Goal: Complete application form

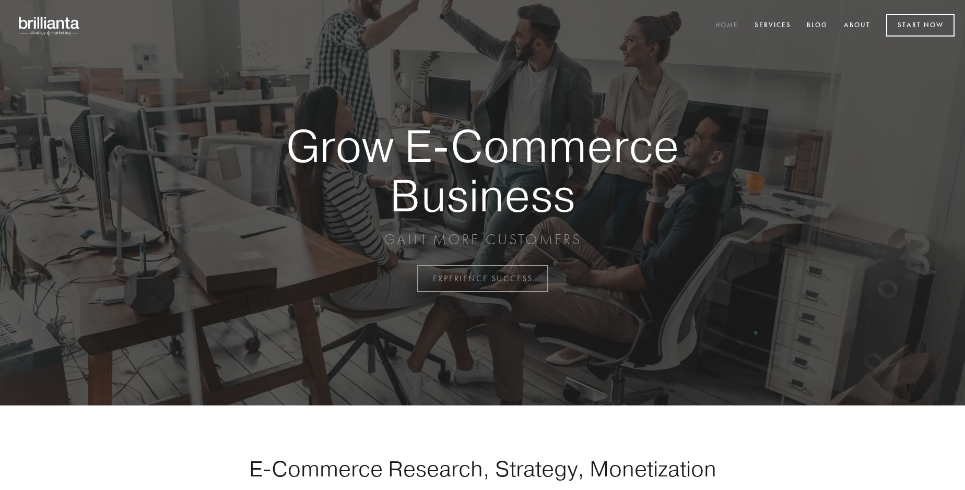
scroll to position [2738, 0]
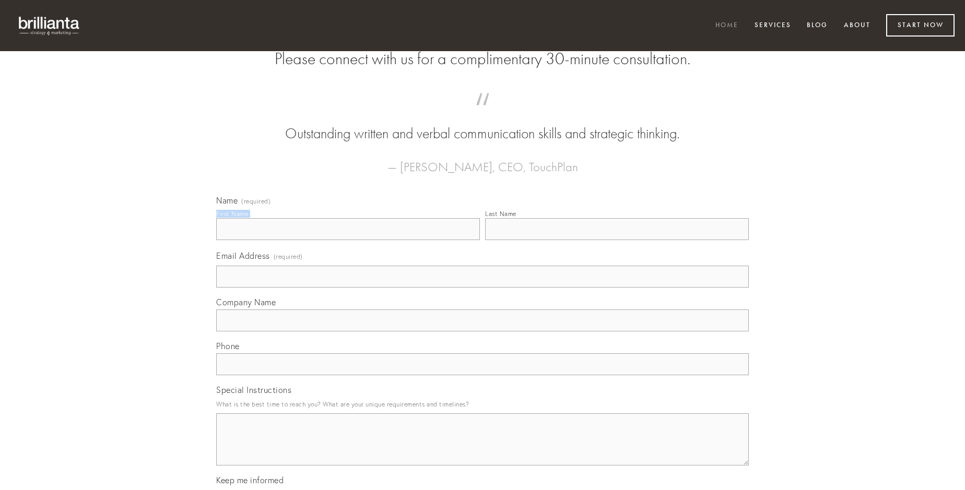
type input "[PERSON_NAME] Lueilwitz-[PERSON_NAME]"
click at [617, 240] on input "Last Name" at bounding box center [617, 229] width 264 height 22
type input "[PERSON_NAME] Lueilwitz-[PERSON_NAME]"
click at [483, 288] on input "Email Address (required)" at bounding box center [482, 277] width 533 height 22
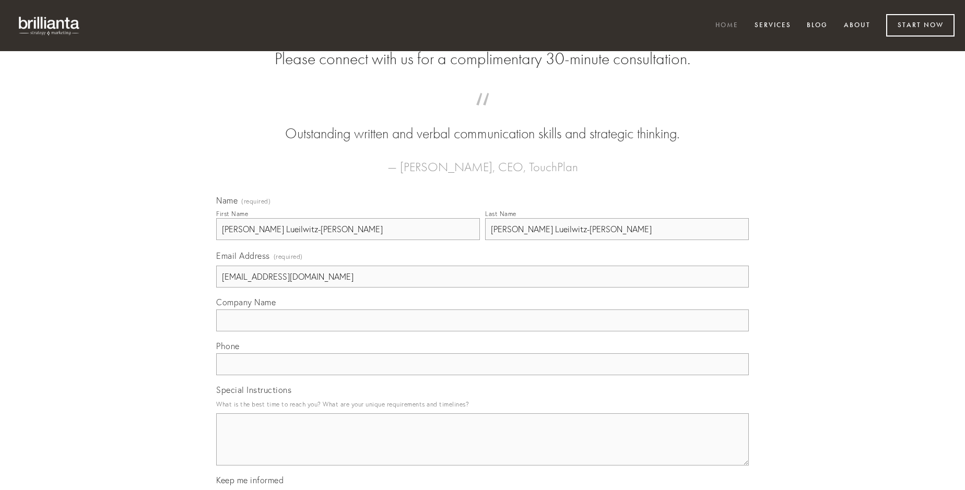
type input "[EMAIL_ADDRESS][DOMAIN_NAME]"
click at [483, 332] on input "Company Name" at bounding box center [482, 321] width 533 height 22
type input "carpo"
click at [483, 376] on input "text" at bounding box center [482, 365] width 533 height 22
click at [483, 449] on textarea "Special Instructions" at bounding box center [482, 440] width 533 height 52
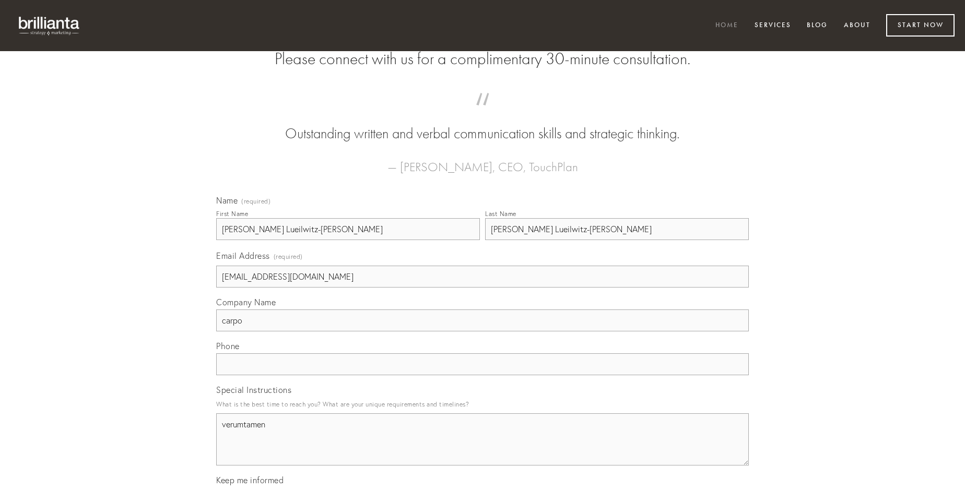
type textarea "verumtamen"
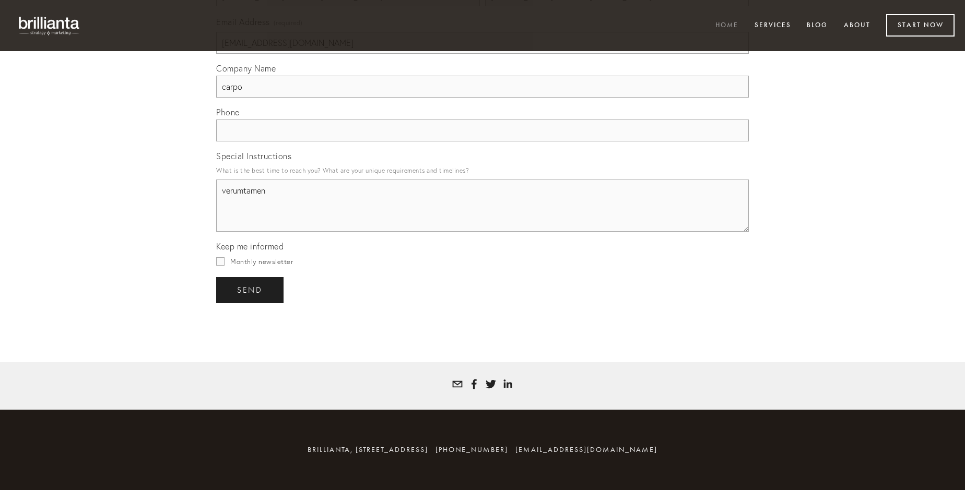
click at [251, 290] on span "send" at bounding box center [250, 290] width 26 height 9
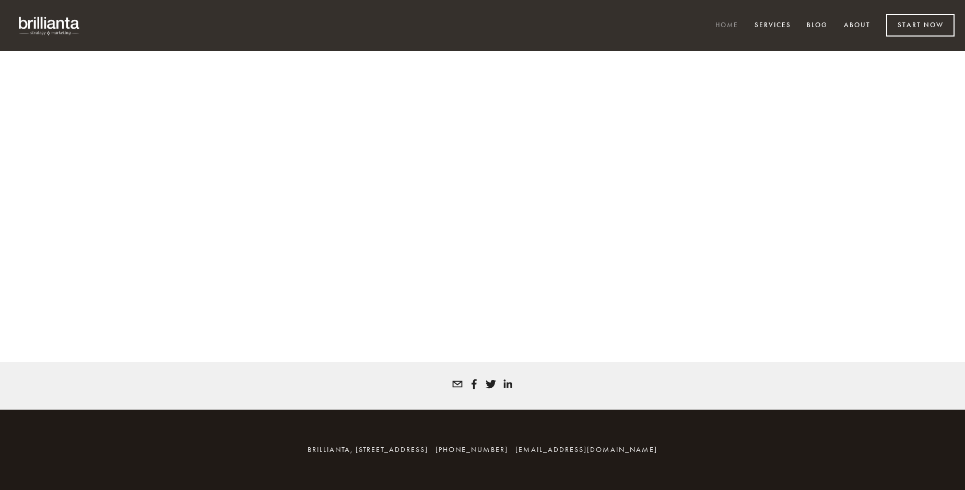
scroll to position [2724, 0]
